Goal: Task Accomplishment & Management: Manage account settings

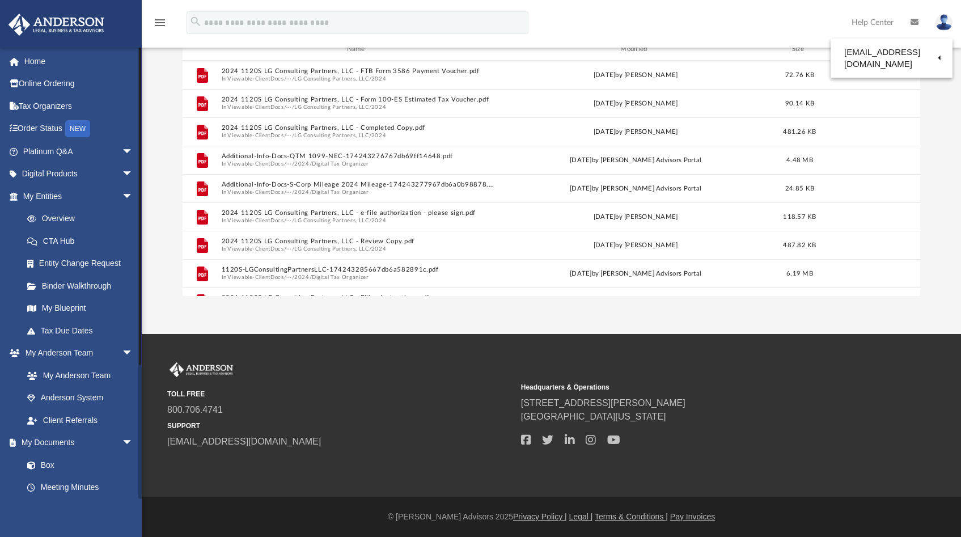
scroll to position [249, 729]
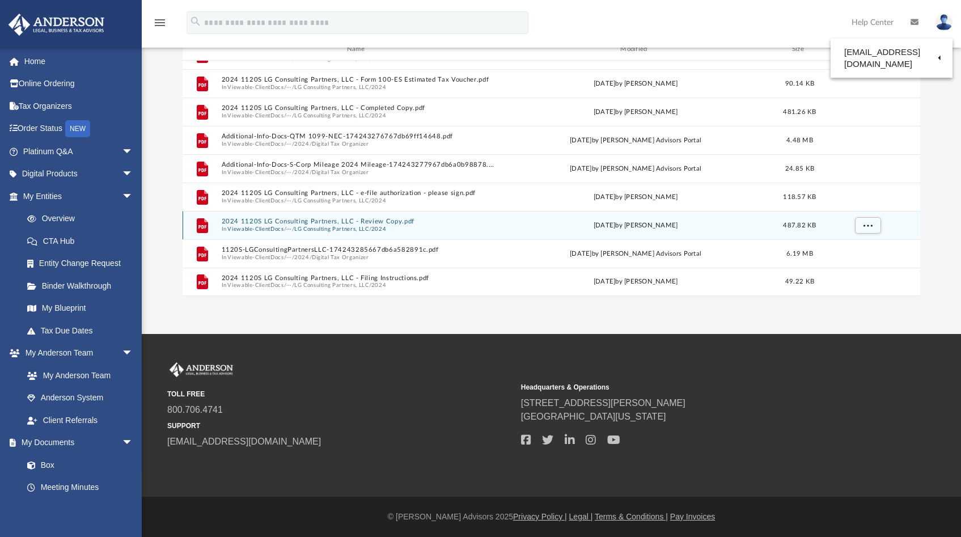
click at [318, 225] on button "2024 1120S LG Consulting Partners, LLC - Review Copy.pdf" at bounding box center [358, 221] width 273 height 7
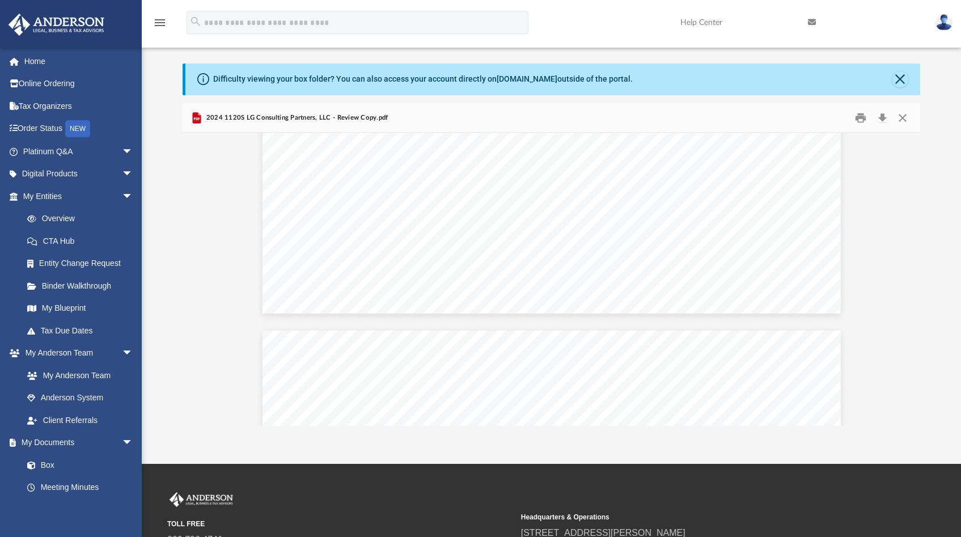
scroll to position [2108, 0]
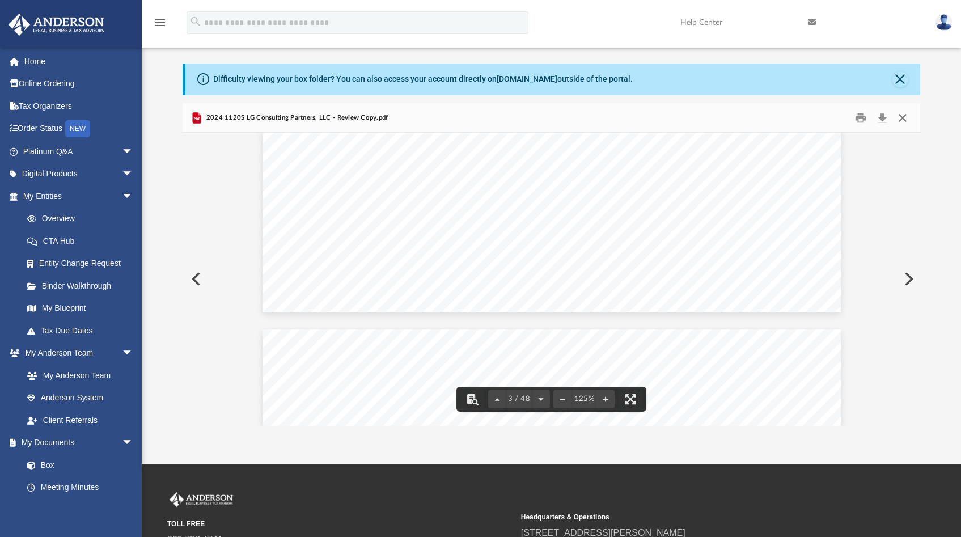
click at [905, 113] on button "Close" at bounding box center [902, 118] width 20 height 18
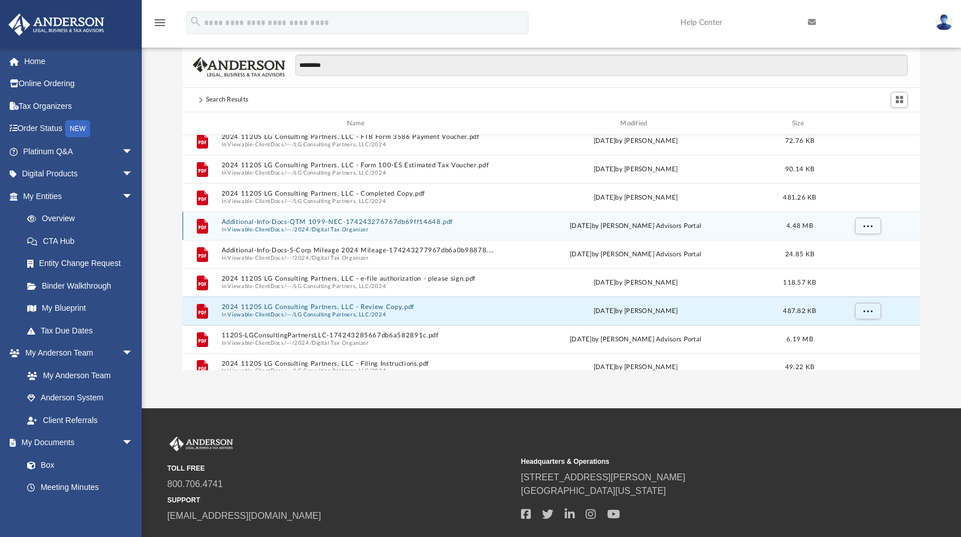
scroll to position [0, 0]
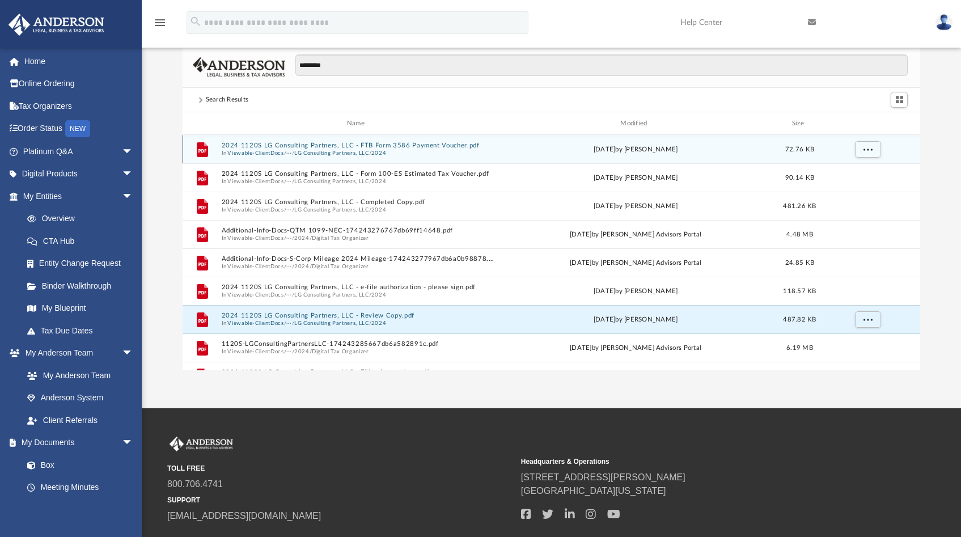
click at [390, 146] on button "2024 1120S LG Consulting Partners, LLC - FTB Form 3586 Payment Voucher.pdf" at bounding box center [358, 145] width 273 height 7
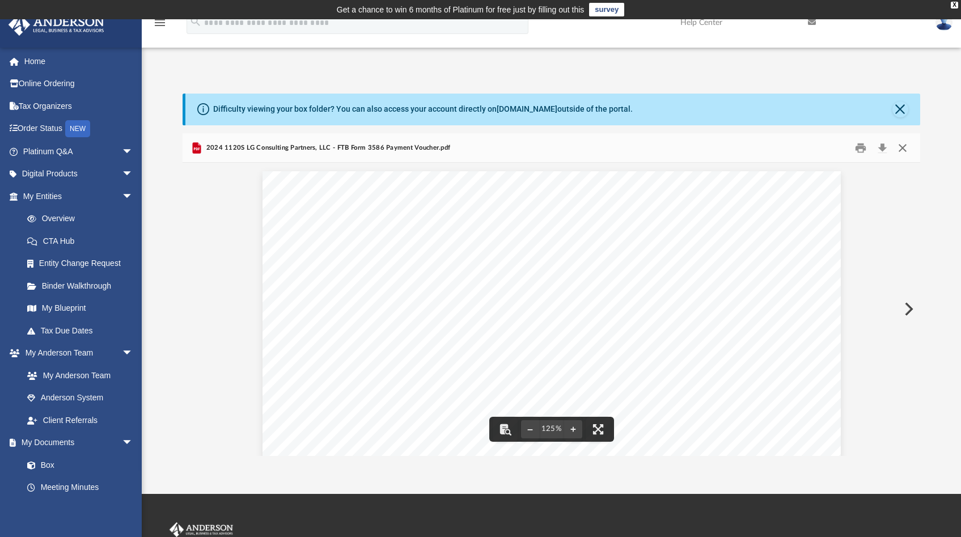
click at [907, 149] on button "Close" at bounding box center [902, 148] width 20 height 18
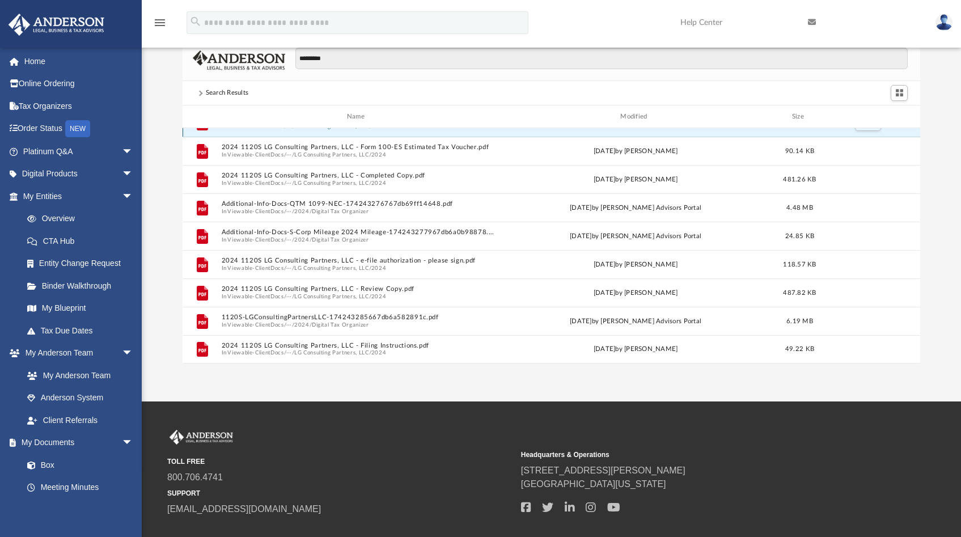
scroll to position [116, 0]
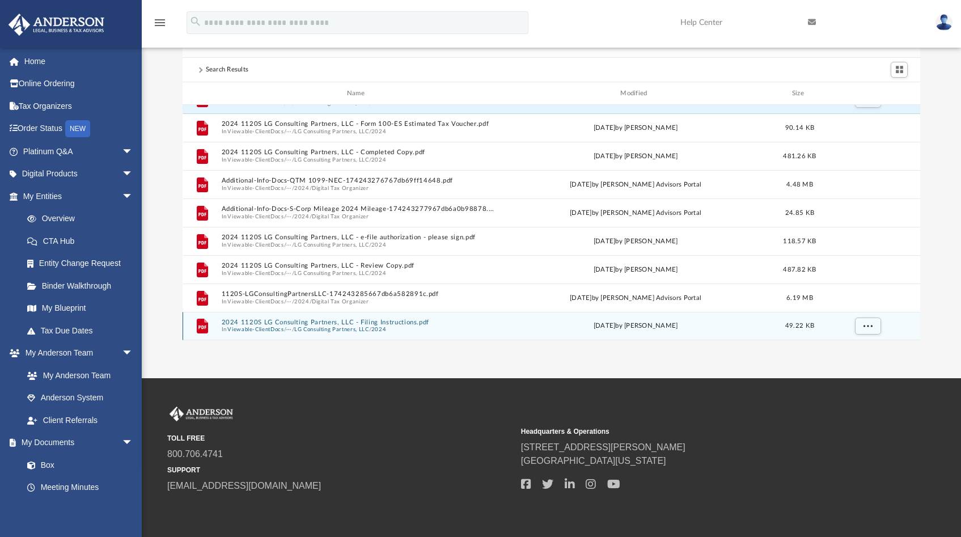
click at [350, 326] on button "LG Consulting Partners, LLC" at bounding box center [331, 329] width 75 height 7
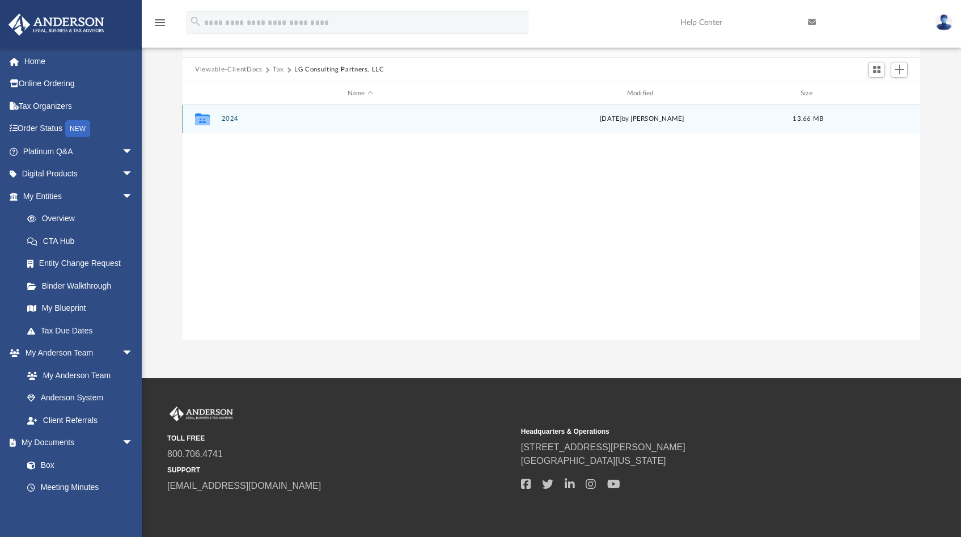
scroll to position [0, 0]
click at [228, 118] on button "2024" at bounding box center [360, 119] width 277 height 7
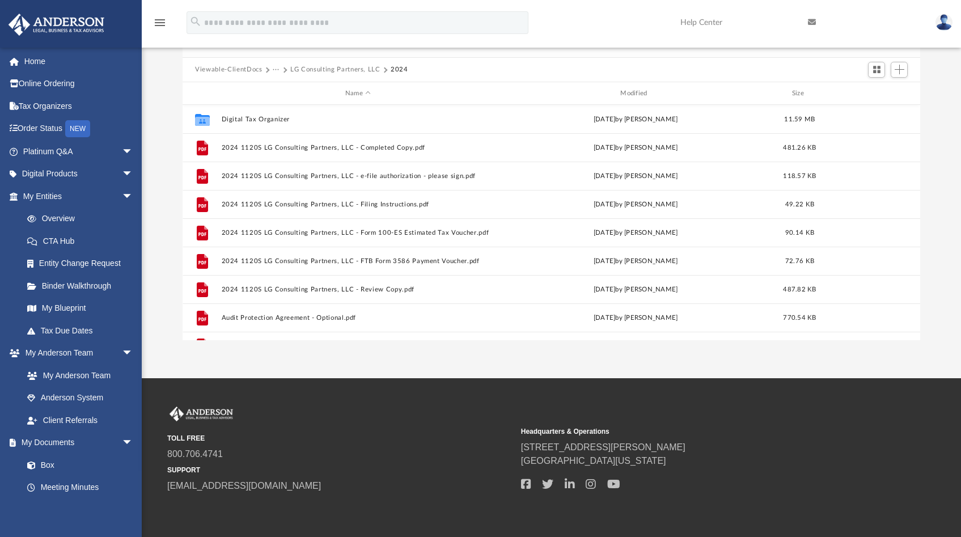
click at [275, 70] on button "···" at bounding box center [276, 70] width 7 height 10
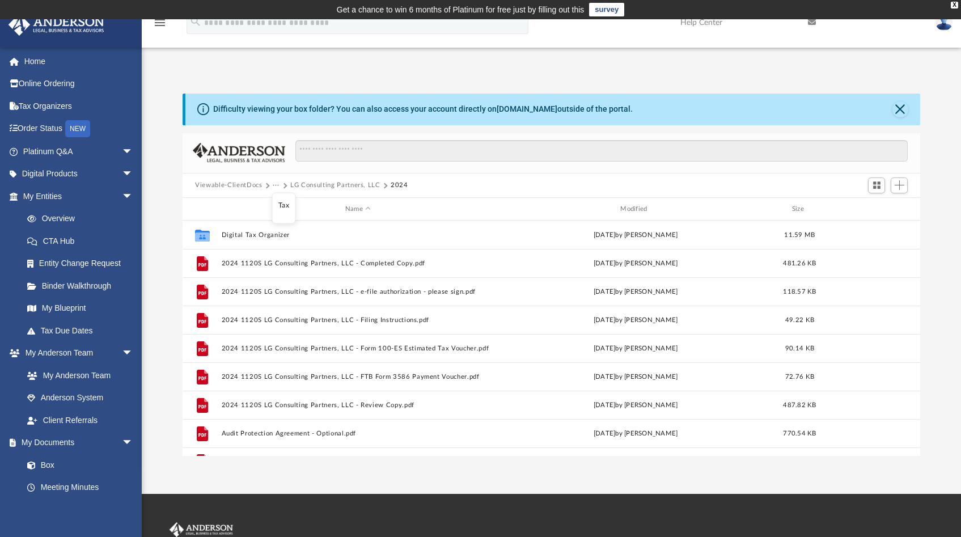
click at [276, 187] on button "···" at bounding box center [276, 185] width 7 height 10
click at [222, 185] on button "Viewable-ClientDocs" at bounding box center [228, 185] width 67 height 10
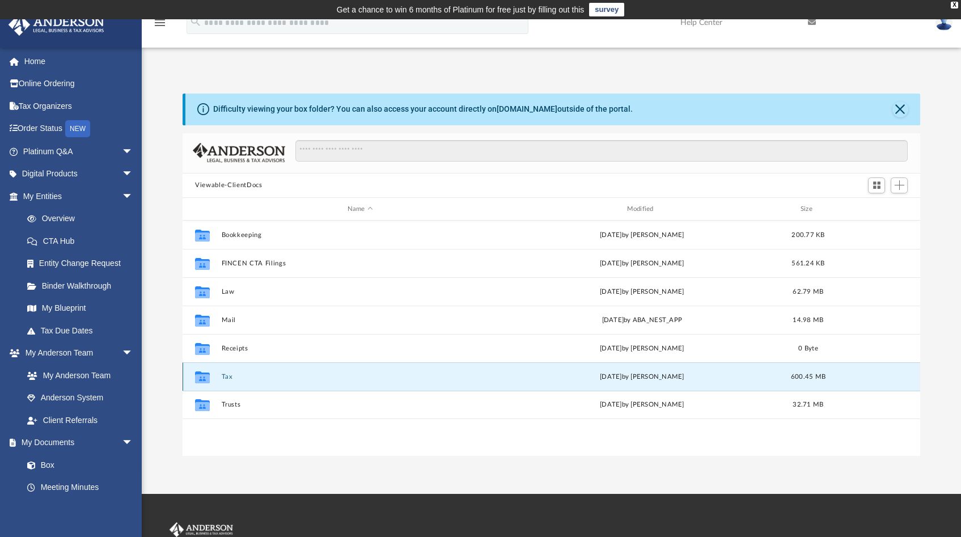
click at [226, 376] on button "Tax" at bounding box center [360, 376] width 277 height 7
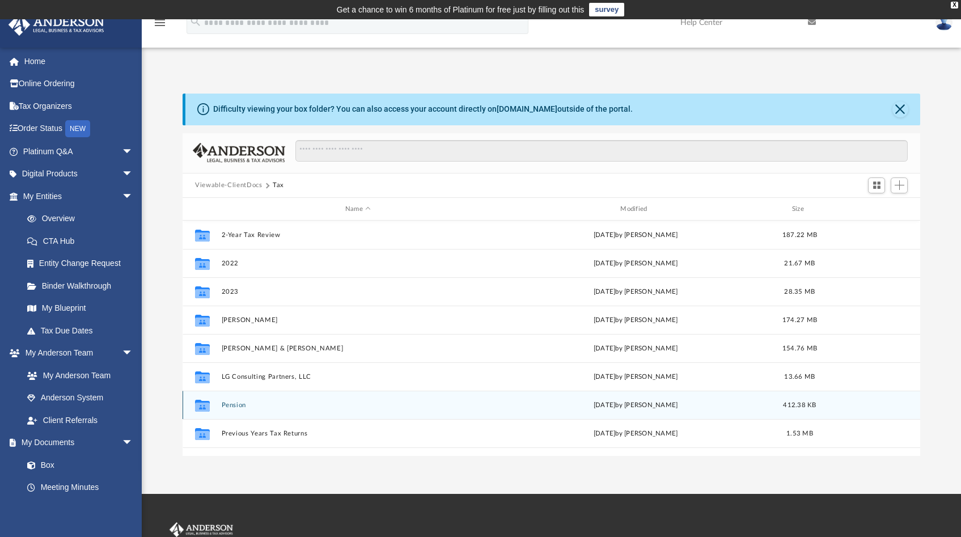
click at [229, 406] on button "Pension" at bounding box center [358, 404] width 273 height 7
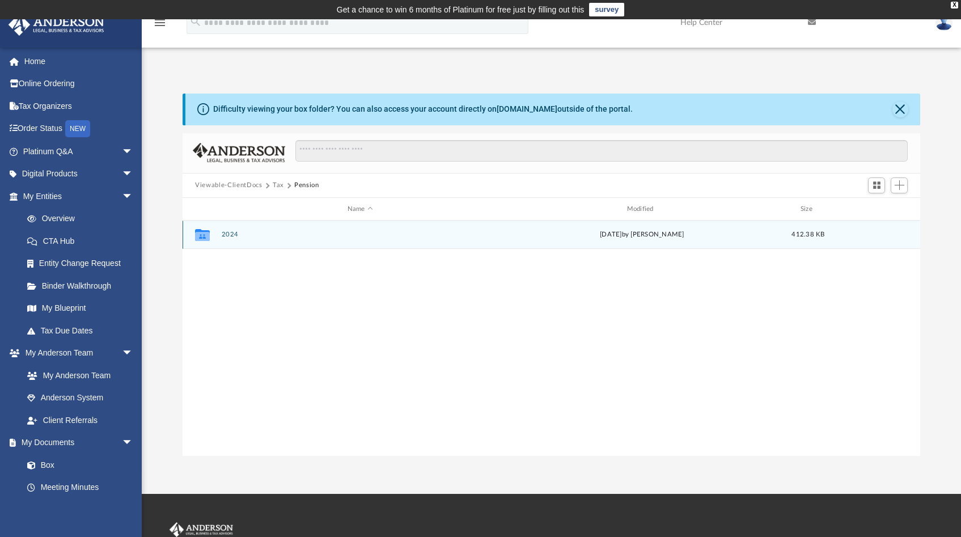
click at [227, 235] on button "2024" at bounding box center [360, 234] width 277 height 7
click at [360, 234] on button "2024 5500-COASTLINE PRIVATE CAPITAL, LLC SOLO 401(K)-Please Sign.pdf" at bounding box center [360, 234] width 277 height 7
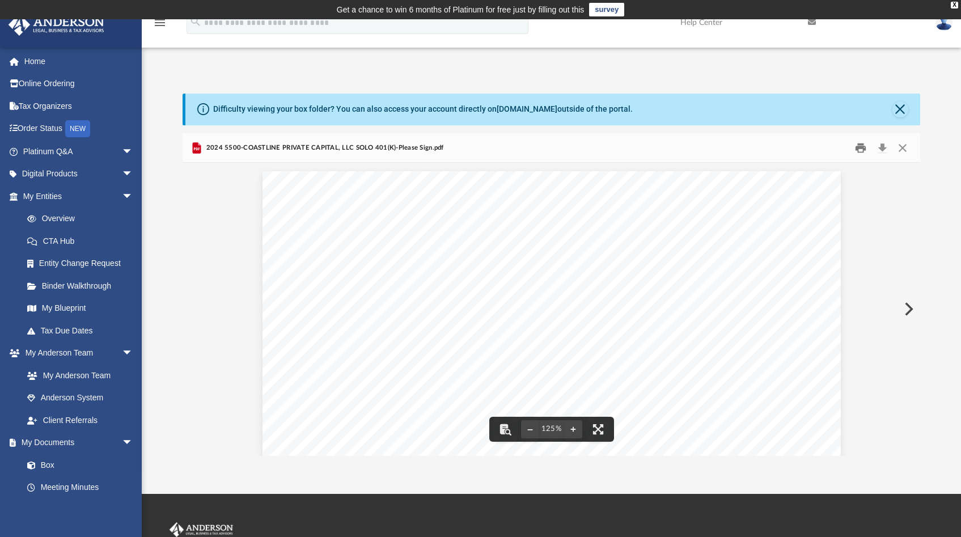
click at [859, 148] on button "Print" at bounding box center [860, 148] width 23 height 18
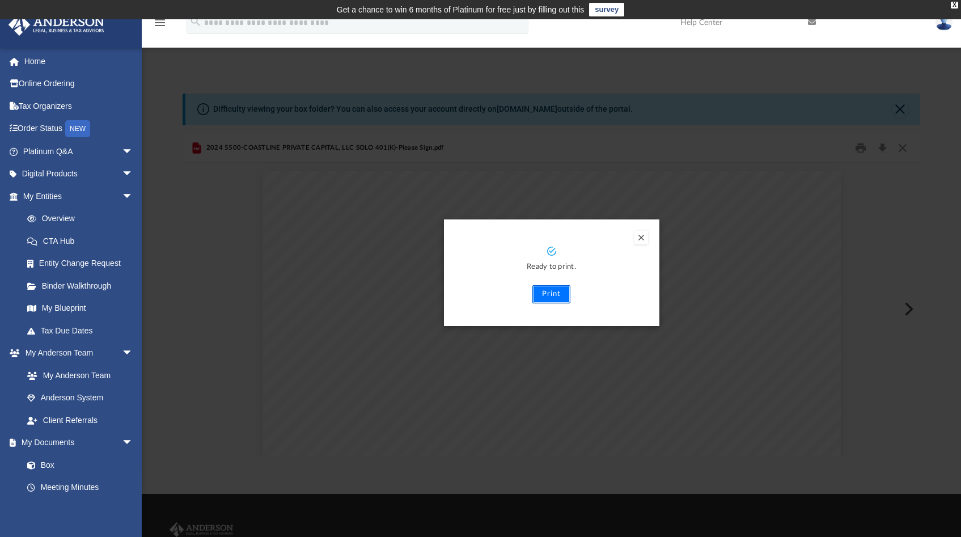
click at [550, 294] on button "Print" at bounding box center [551, 294] width 38 height 18
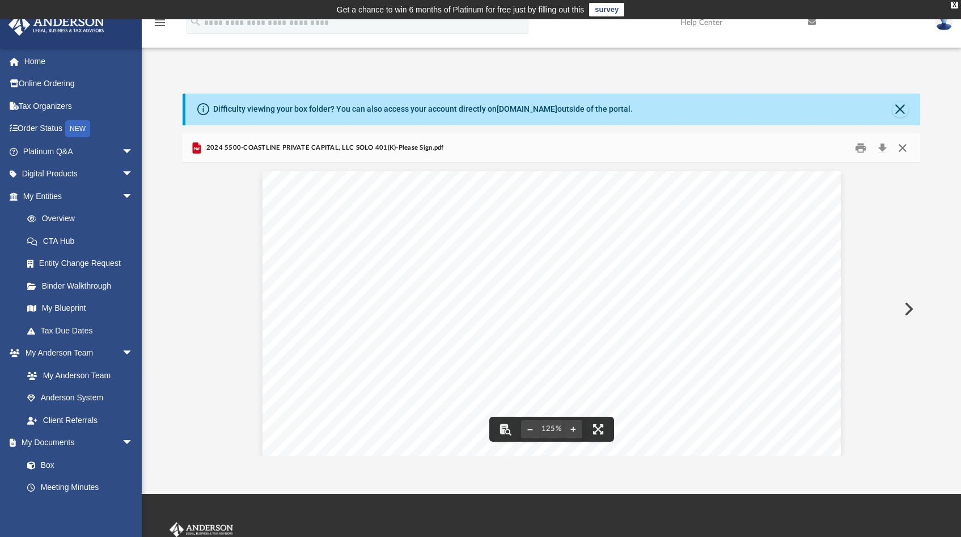
click at [905, 149] on button "Close" at bounding box center [902, 148] width 20 height 18
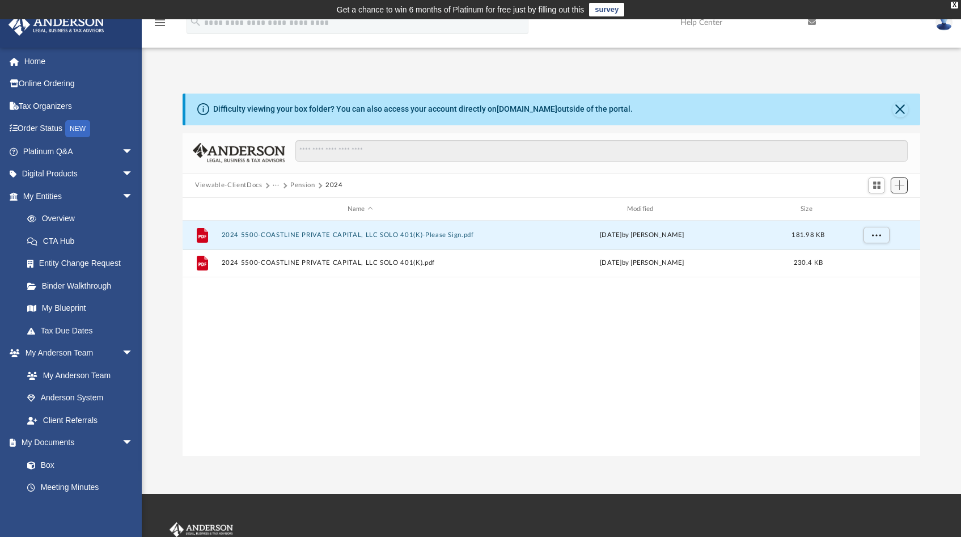
click at [896, 186] on span "Add" at bounding box center [900, 185] width 10 height 10
click at [872, 209] on li "Upload" at bounding box center [883, 208] width 36 height 12
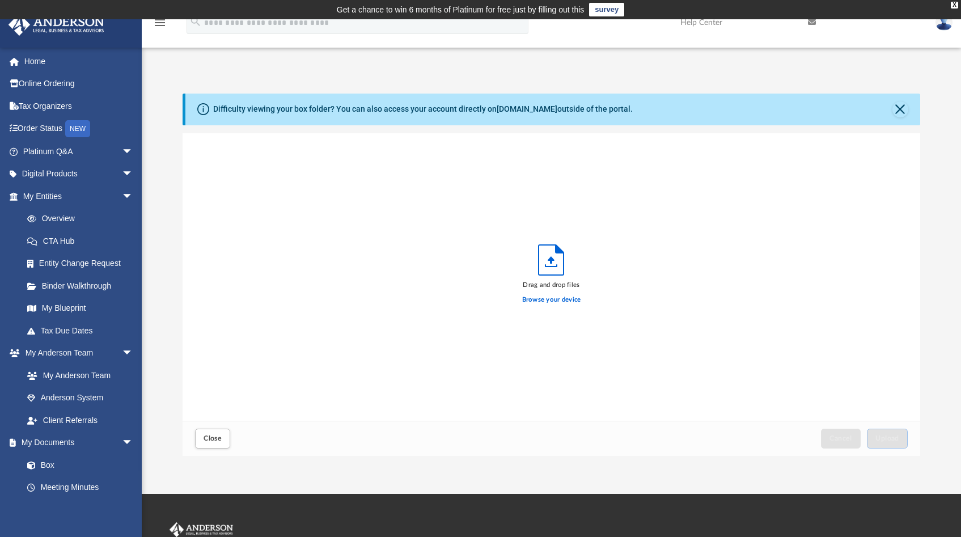
scroll to position [279, 729]
click at [569, 301] on label "Browse your device" at bounding box center [551, 300] width 59 height 10
click at [0, 0] on input "Browse your device" at bounding box center [0, 0] width 0 height 0
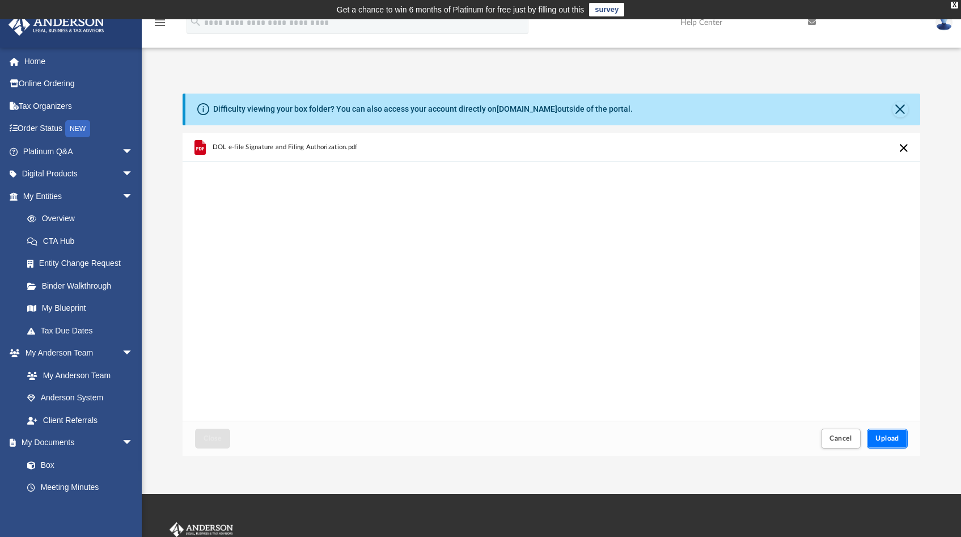
click at [892, 436] on span "Upload" at bounding box center [887, 438] width 24 height 7
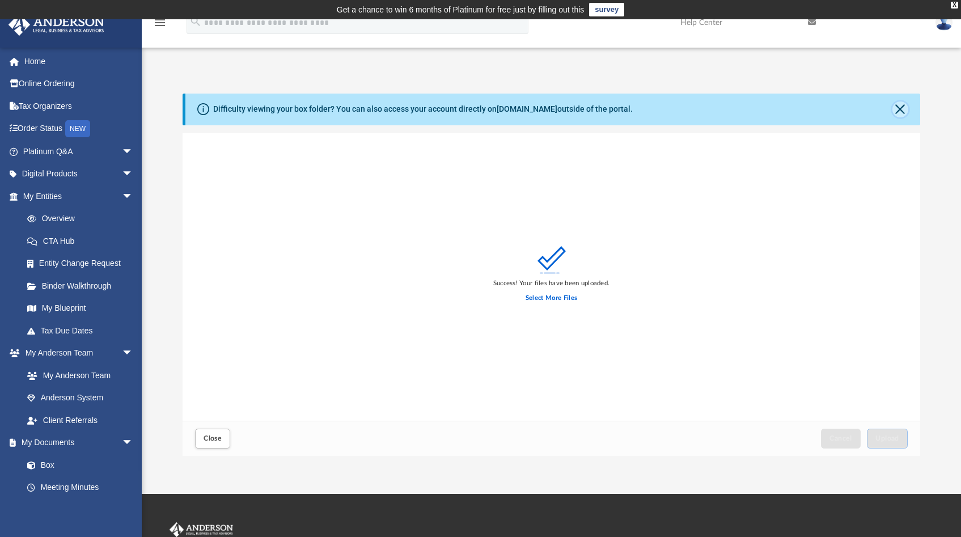
click at [901, 112] on button "Close" at bounding box center [900, 109] width 16 height 16
